Goal: Task Accomplishment & Management: Complete application form

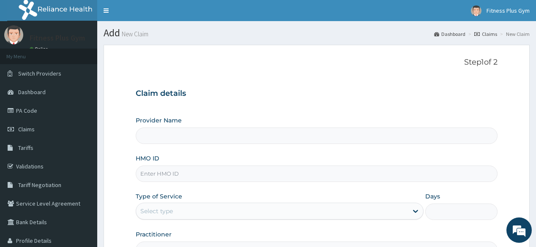
drag, startPoint x: 165, startPoint y: 171, endPoint x: 165, endPoint y: 158, distance: 12.7
click at [165, 170] on input "HMO ID" at bounding box center [317, 174] width 362 height 16
type input "ISW/10191/A"
drag, startPoint x: 186, startPoint y: 166, endPoint x: 126, endPoint y: 171, distance: 60.3
click at [126, 171] on form "Step 1 of 2 Claim details Provider Name HMO ID ISW/10191/A Type of Service Sele…" at bounding box center [317, 182] width 426 height 275
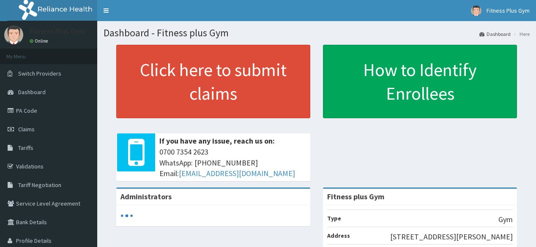
click at [194, 82] on link "Click here to submit claims" at bounding box center [213, 82] width 194 height 74
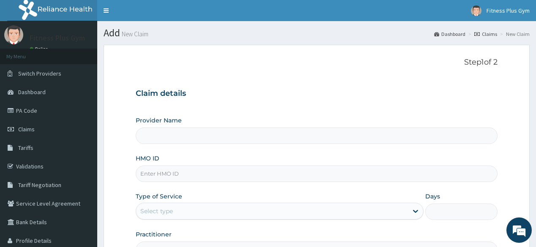
click at [149, 175] on input "HMO ID" at bounding box center [317, 174] width 362 height 16
paste input "ISW/10191/A"
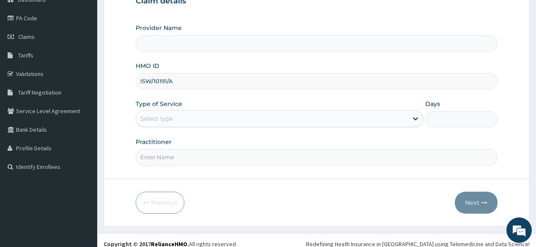
scroll to position [99, 0]
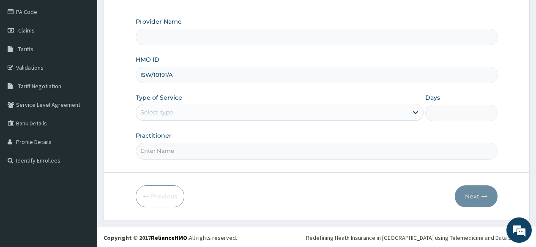
type input "ISW/10191/A"
click at [165, 155] on input "Practitioner" at bounding box center [317, 151] width 362 height 16
type input "Fitness plus Gym"
type input "1"
type input "fitnessplus"
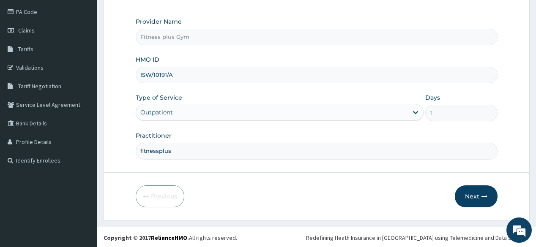
click at [482, 200] on button "Next" at bounding box center [476, 197] width 43 height 22
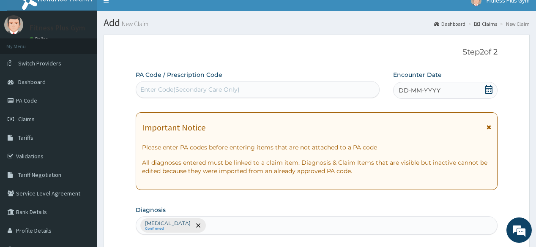
scroll to position [0, 0]
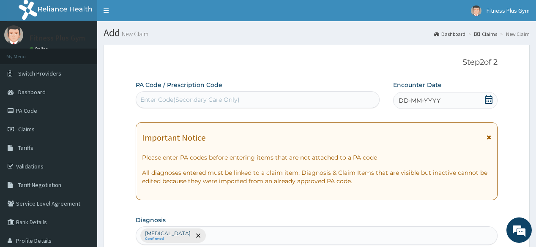
click at [199, 101] on div "Enter Code(Secondary Care Only)" at bounding box center [189, 100] width 99 height 8
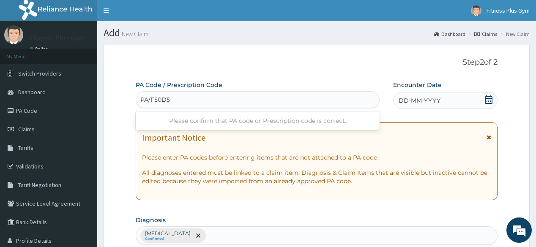
type input "PA/F50D5F"
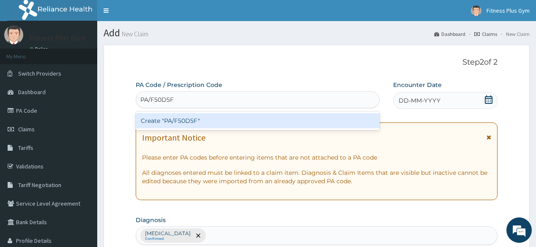
click at [186, 120] on div "Create "PA/F50D5F"" at bounding box center [258, 120] width 244 height 15
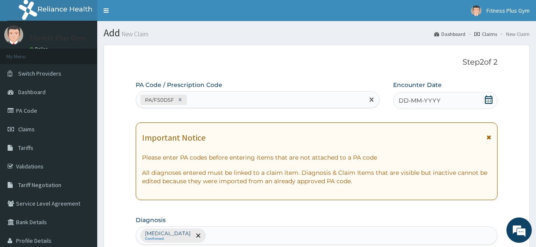
click at [443, 98] on div "DD-MM-YYYY" at bounding box center [445, 100] width 104 height 17
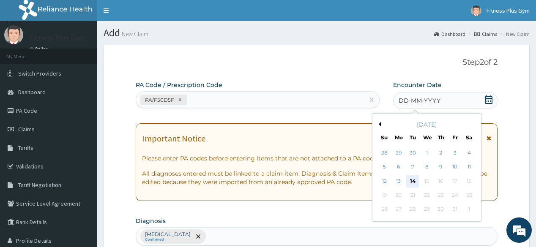
click at [413, 184] on div "14" at bounding box center [413, 181] width 13 height 13
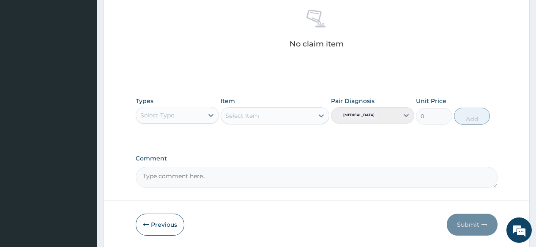
scroll to position [362, 0]
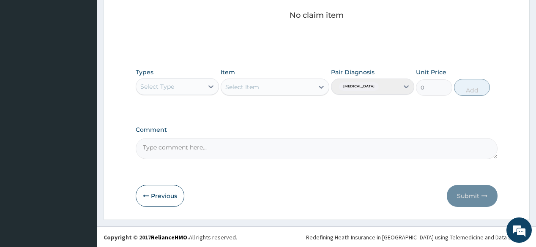
click at [179, 78] on div "Select Type" at bounding box center [177, 86] width 83 height 17
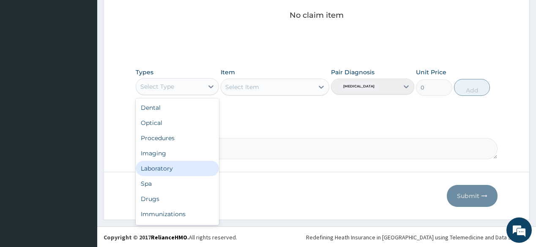
scroll to position [29, 0]
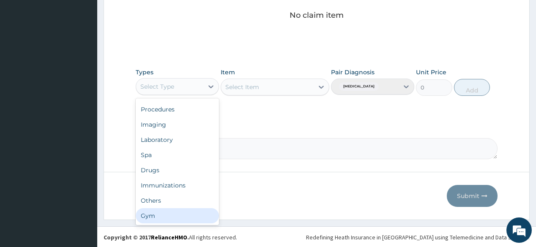
click at [152, 222] on div "Gym" at bounding box center [177, 216] width 83 height 15
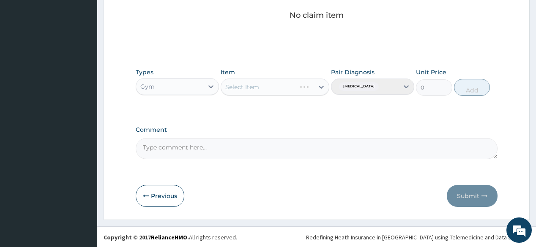
click at [303, 90] on div "Select Item" at bounding box center [275, 87] width 109 height 17
click at [296, 89] on div "Select Item" at bounding box center [258, 87] width 75 height 14
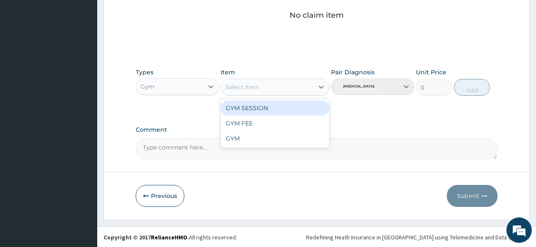
drag, startPoint x: 279, startPoint y: 107, endPoint x: 327, endPoint y: 107, distance: 47.4
click at [280, 107] on div "GYM SESSION" at bounding box center [275, 108] width 109 height 15
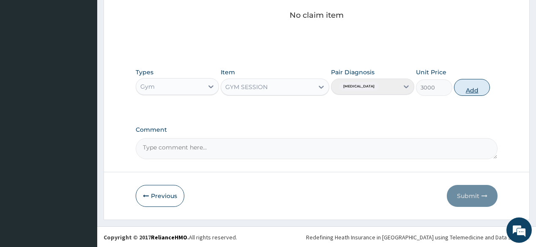
drag, startPoint x: 472, startPoint y: 83, endPoint x: 473, endPoint y: 91, distance: 8.5
click at [472, 84] on button "Add" at bounding box center [472, 87] width 36 height 17
type input "0"
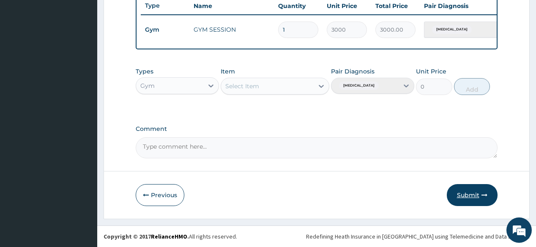
click at [480, 195] on button "Submit" at bounding box center [472, 195] width 51 height 22
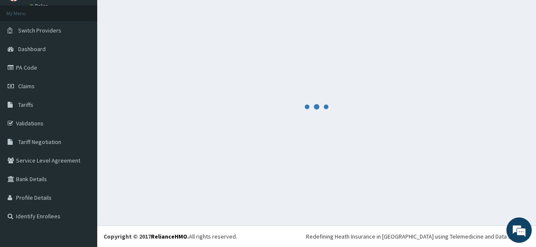
scroll to position [326, 0]
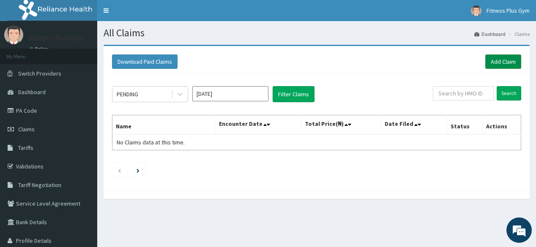
click at [491, 56] on link "Add Claim" at bounding box center [504, 62] width 36 height 14
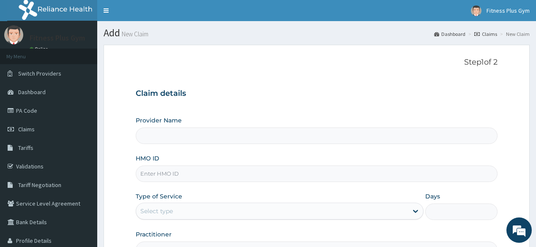
type input "Fitness plus Gym"
type input "1"
